Goal: Entertainment & Leisure: Consume media (video, audio)

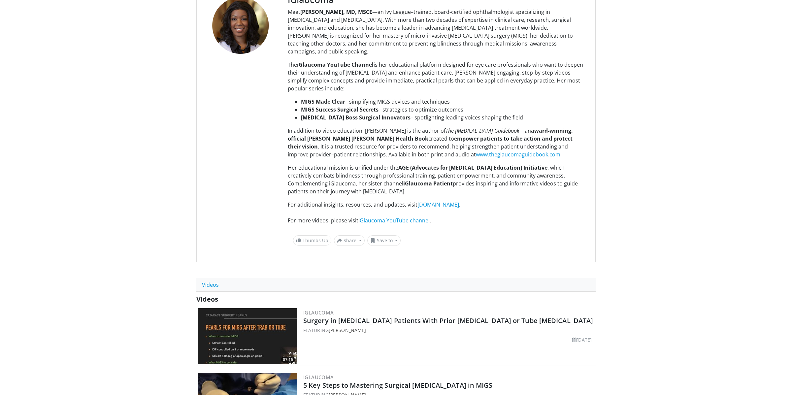
scroll to position [89, 0]
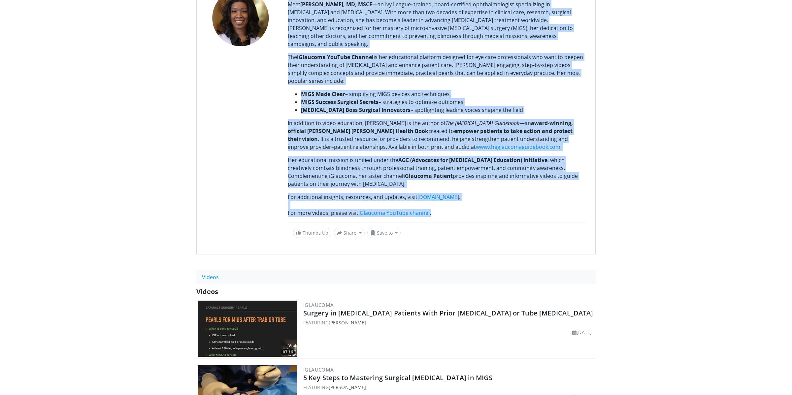
drag, startPoint x: 286, startPoint y: 203, endPoint x: 449, endPoint y: 205, distance: 162.6
click at [461, 200] on div "iGlaucoma Meet Dr. Constance O. Okeke, MD, MSCE —an Ivy League–trained, board-c…" at bounding box center [395, 112] width 399 height 284
drag, startPoint x: 448, startPoint y: 205, endPoint x: 431, endPoint y: 204, distance: 17.2
click at [448, 209] on div "For more videos, please visit iGlaucoma YouTube channel ." at bounding box center [437, 213] width 298 height 8
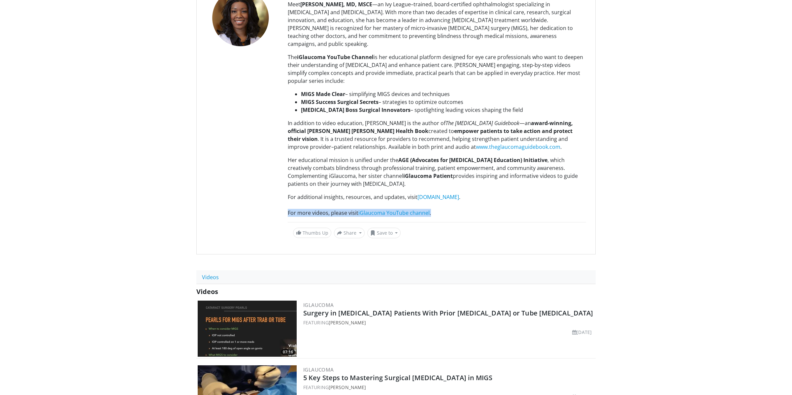
drag, startPoint x: 433, startPoint y: 203, endPoint x: 385, endPoint y: 198, distance: 48.7
click at [288, 209] on div "For more videos, please visit iGlaucoma YouTube channel ." at bounding box center [437, 213] width 298 height 8
copy div "For more videos, please visit iGlaucoma YouTube channel ."
click at [389, 209] on link "iGlaucoma YouTube channel" at bounding box center [393, 212] width 71 height 7
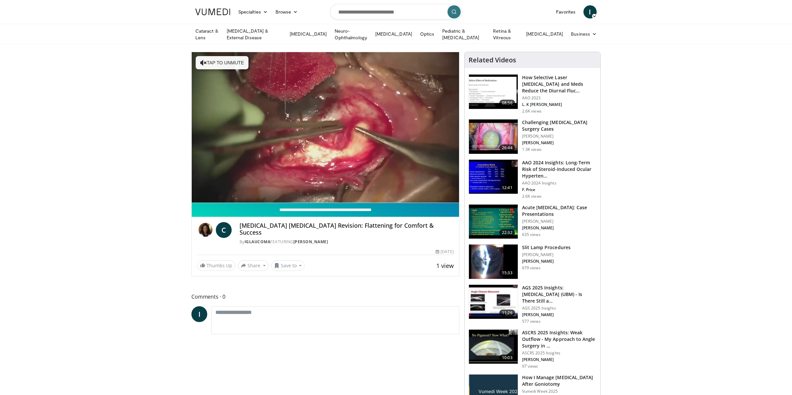
click at [318, 205] on input "**********" at bounding box center [325, 210] width 267 height 14
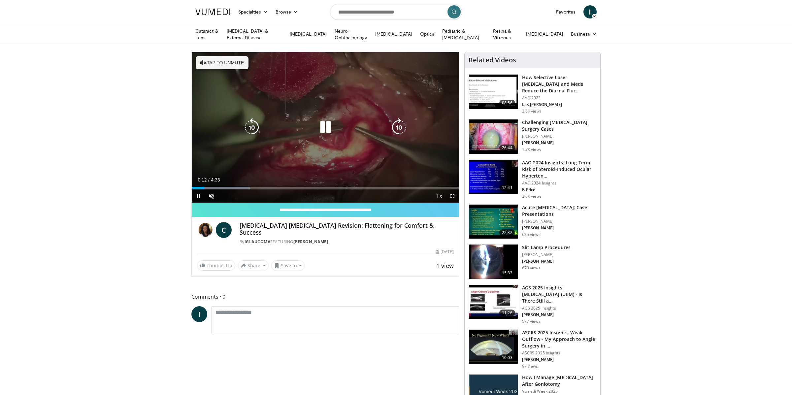
drag, startPoint x: 327, startPoint y: 125, endPoint x: 444, endPoint y: 83, distance: 124.7
click at [327, 125] on icon "Video Player" at bounding box center [325, 127] width 18 height 18
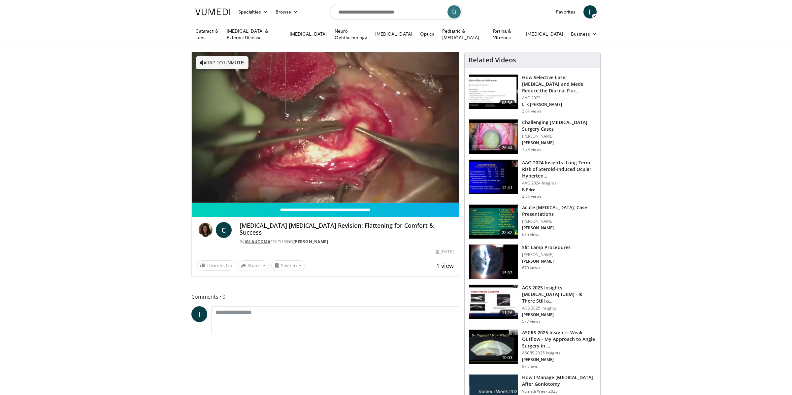
drag, startPoint x: 263, startPoint y: 230, endPoint x: 266, endPoint y: 232, distance: 3.8
click at [263, 239] on link "iGlaucoma" at bounding box center [257, 242] width 26 height 6
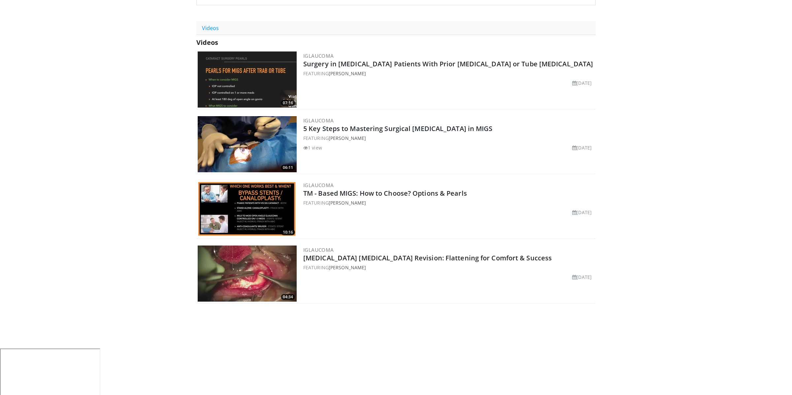
scroll to position [347, 0]
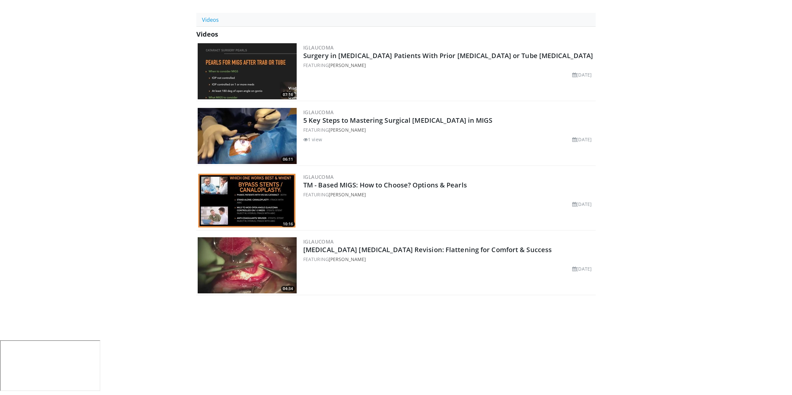
click at [252, 187] on img at bounding box center [247, 201] width 99 height 56
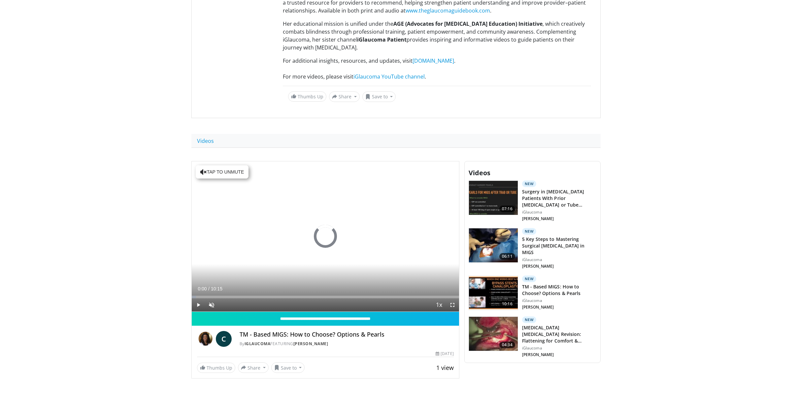
scroll to position [219, 0]
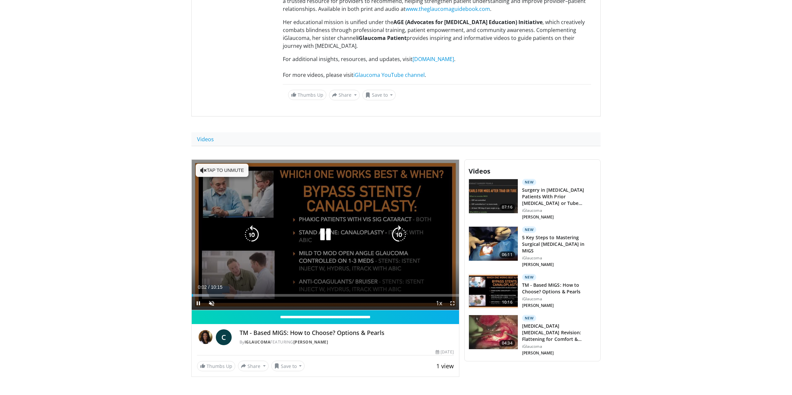
click at [322, 226] on icon "Video Player" at bounding box center [325, 234] width 18 height 18
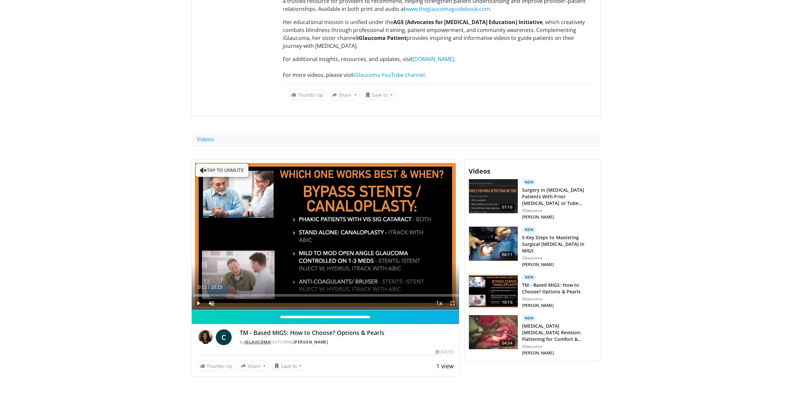
click at [257, 339] on link "iGlaucoma" at bounding box center [257, 342] width 26 height 6
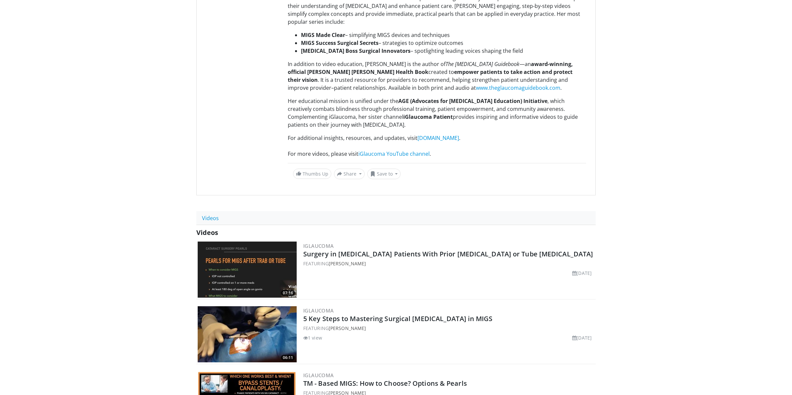
scroll to position [176, 0]
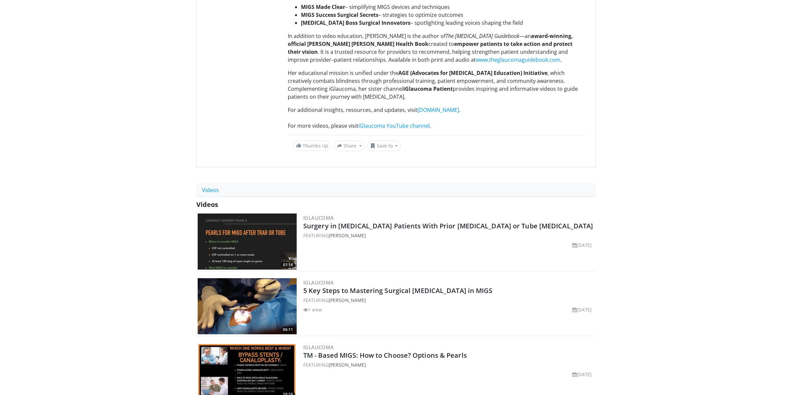
drag, startPoint x: 256, startPoint y: 239, endPoint x: 235, endPoint y: 204, distance: 41.3
click at [256, 239] on img at bounding box center [247, 241] width 99 height 56
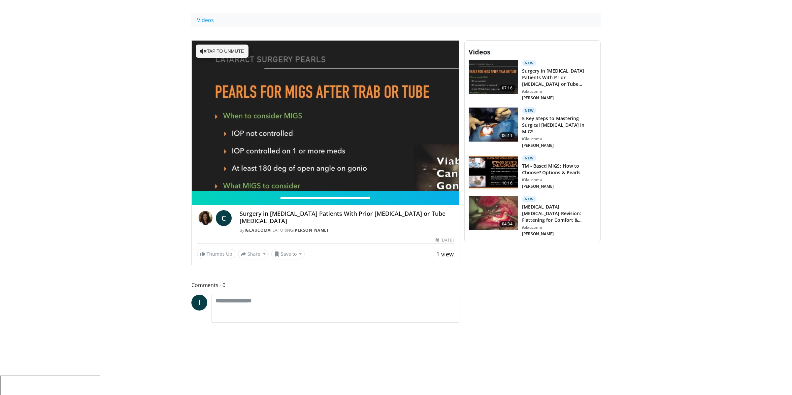
scroll to position [340, 0]
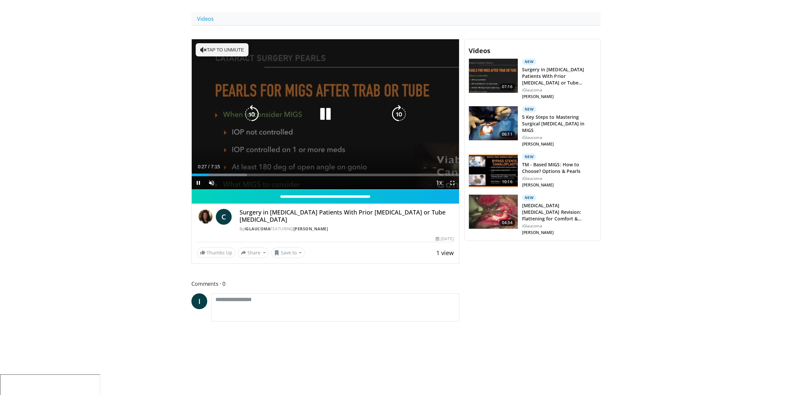
click at [323, 106] on icon "Video Player" at bounding box center [325, 114] width 18 height 18
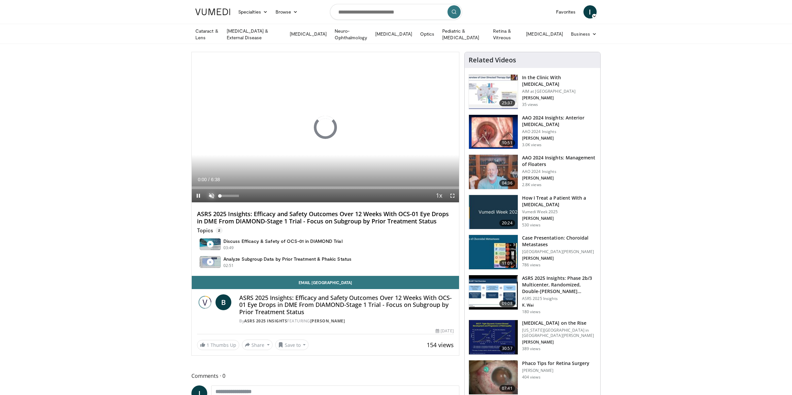
click at [212, 195] on span "Video Player" at bounding box center [211, 195] width 13 height 13
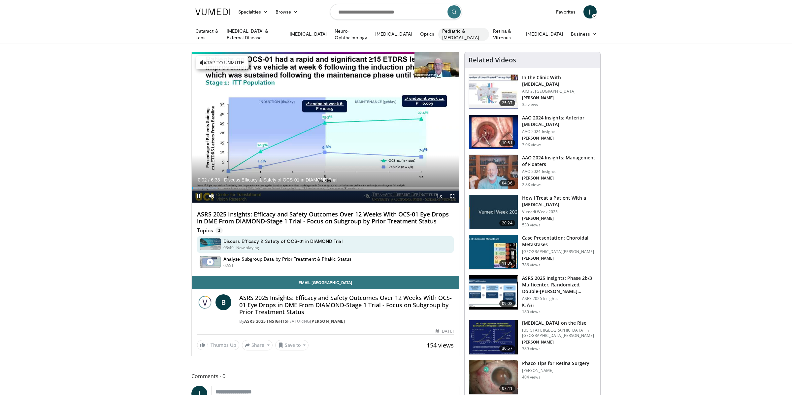
drag, startPoint x: 373, startPoint y: 85, endPoint x: 454, endPoint y: 36, distance: 94.6
click at [373, 85] on div "10 seconds Tap to unmute" at bounding box center [325, 127] width 267 height 150
